Goal: Information Seeking & Learning: Learn about a topic

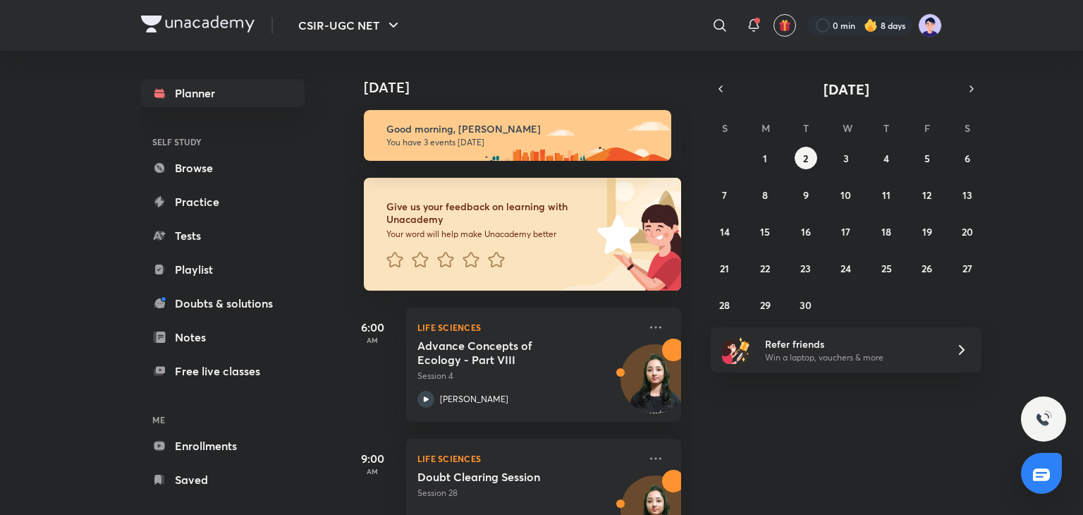
click at [190, 161] on link "Browse" at bounding box center [223, 168] width 164 height 28
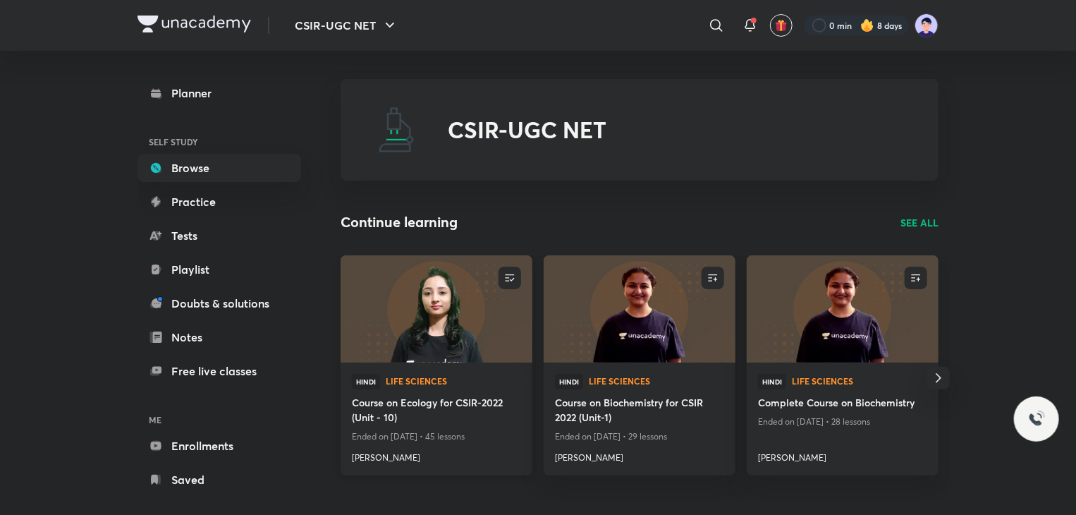
click at [470, 356] on img at bounding box center [435, 308] width 195 height 109
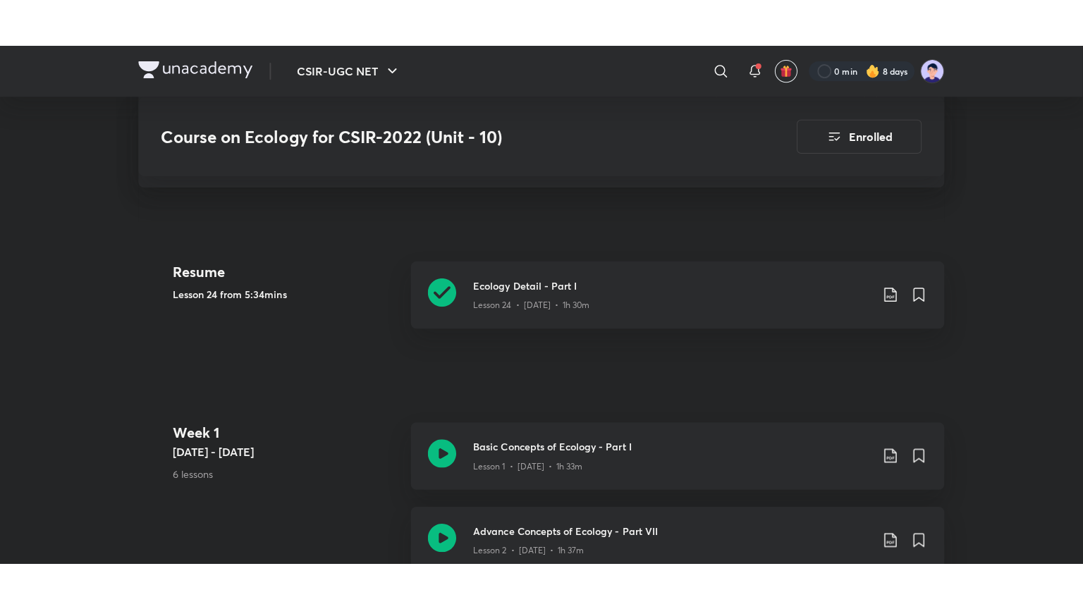
scroll to position [324, 0]
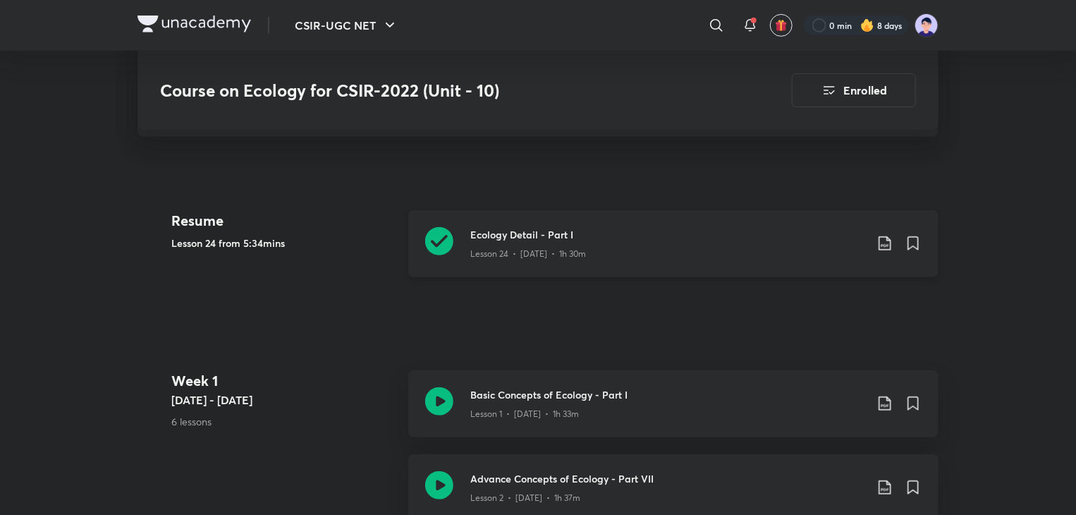
click at [517, 238] on h3 "Ecology Detail - Part I" at bounding box center [667, 234] width 395 height 15
